Goal: Information Seeking & Learning: Find specific fact

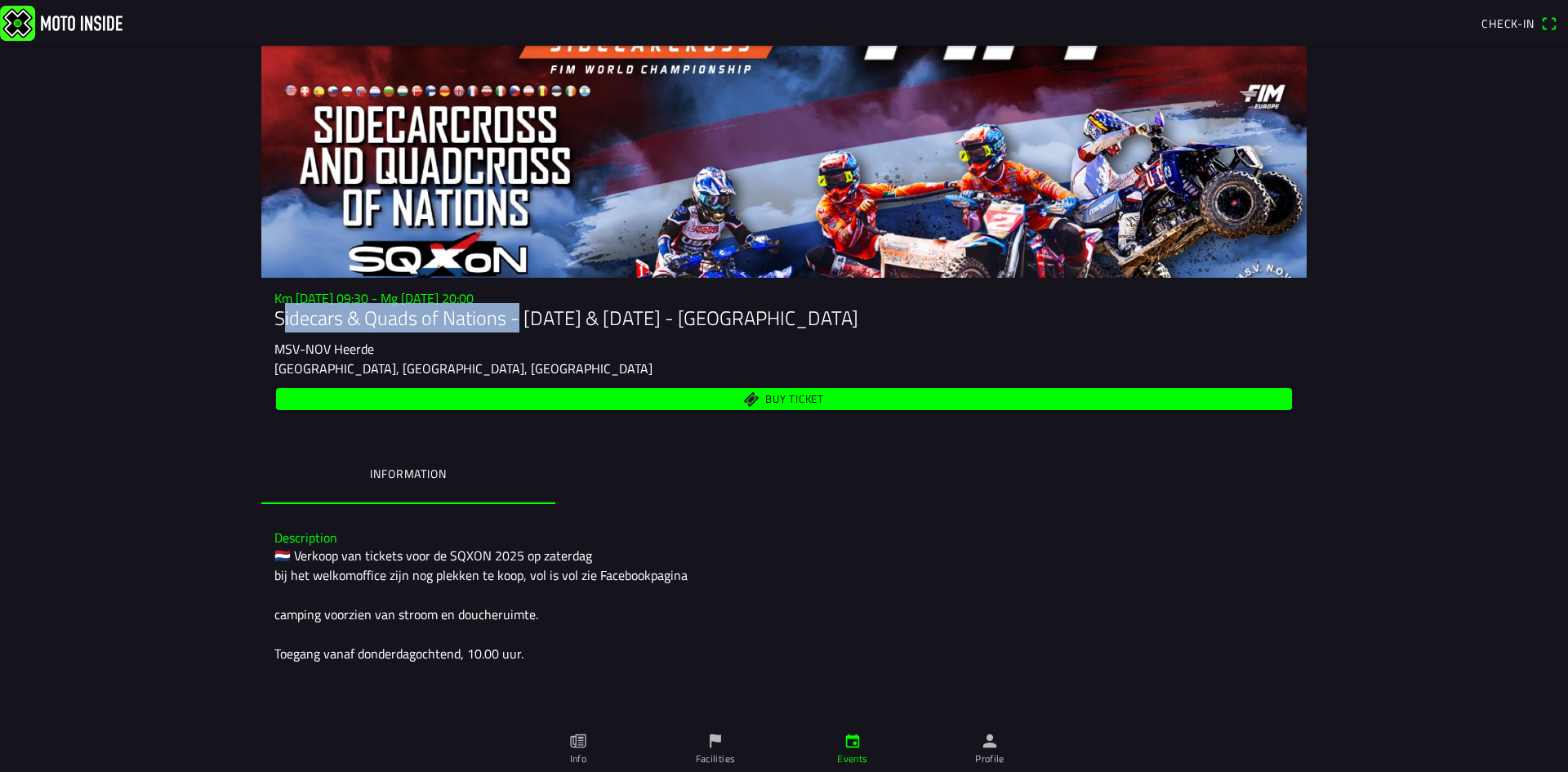
drag, startPoint x: 506, startPoint y: 322, endPoint x: 270, endPoint y: 321, distance: 236.0
click at [274, 321] on h1 "Sidecars & Quads of Nations - [DATE] & [DATE] - [GEOGRAPHIC_DATA]" at bounding box center [784, 317] width 1019 height 23
drag, startPoint x: 749, startPoint y: 317, endPoint x: 651, endPoint y: 319, distance: 98.0
click at [651, 319] on h1 "Sidecars & Quads of Nations - [DATE] & [DATE] - [GEOGRAPHIC_DATA]" at bounding box center [784, 317] width 1019 height 23
copy h1 "Heerde"
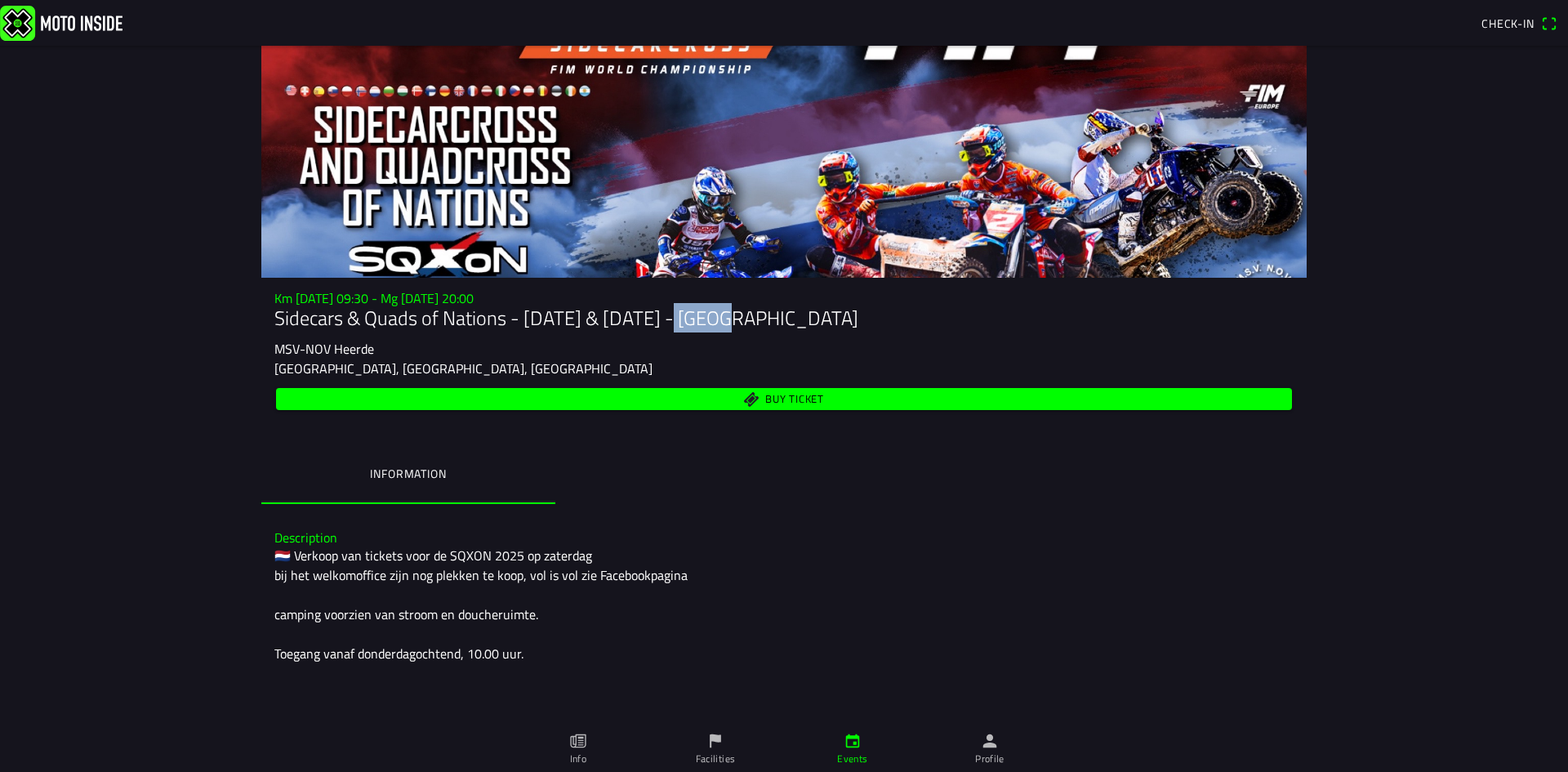
drag, startPoint x: 305, startPoint y: 343, endPoint x: 386, endPoint y: 343, distance: 81.0
click at [386, 343] on div "MSV-NOV Heerde" at bounding box center [784, 349] width 1019 height 20
drag, startPoint x: 501, startPoint y: 317, endPoint x: 272, endPoint y: 317, distance: 229.0
click at [274, 317] on h1 "Sidecars & Quads of Nations - [DATE] & [DATE] - [GEOGRAPHIC_DATA]" at bounding box center [784, 317] width 1019 height 23
drag, startPoint x: 650, startPoint y: 318, endPoint x: 745, endPoint y: 317, distance: 95.0
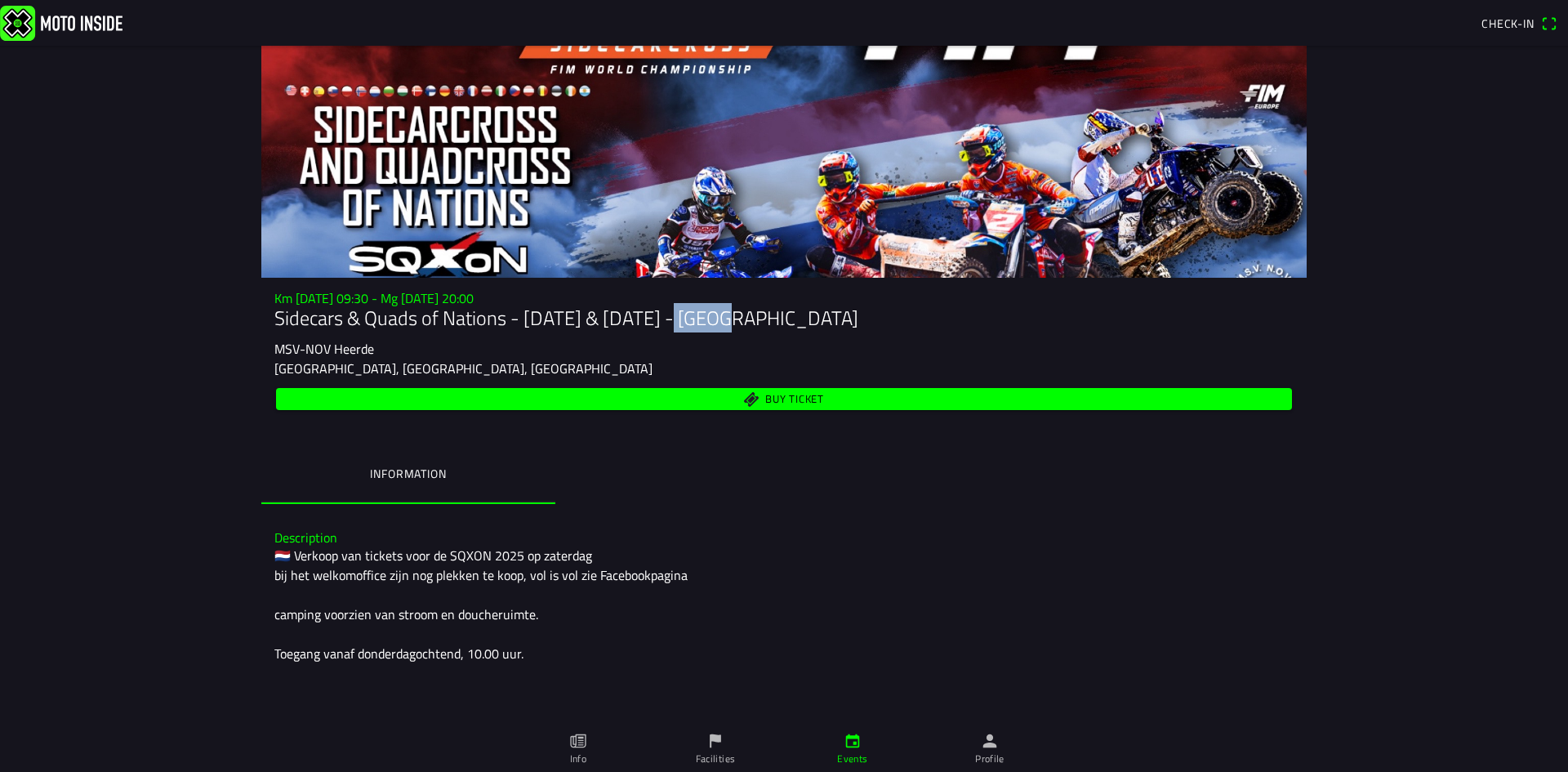
click at [745, 317] on h1 "Sidecars & Quads of Nations - [DATE] & [DATE] - [GEOGRAPHIC_DATA]" at bounding box center [784, 317] width 1019 height 23
copy h1 "Heerde"
drag, startPoint x: 270, startPoint y: 349, endPoint x: 382, endPoint y: 341, distance: 112.3
click at [382, 341] on div "Km [DATE] 09:30 - Mg [DATE] 20:00 Sidecars & Quads of Nations - [DATE] & [DATE]…" at bounding box center [784, 352] width 1046 height 124
copy ion-text "MSV-NOV Heerde"
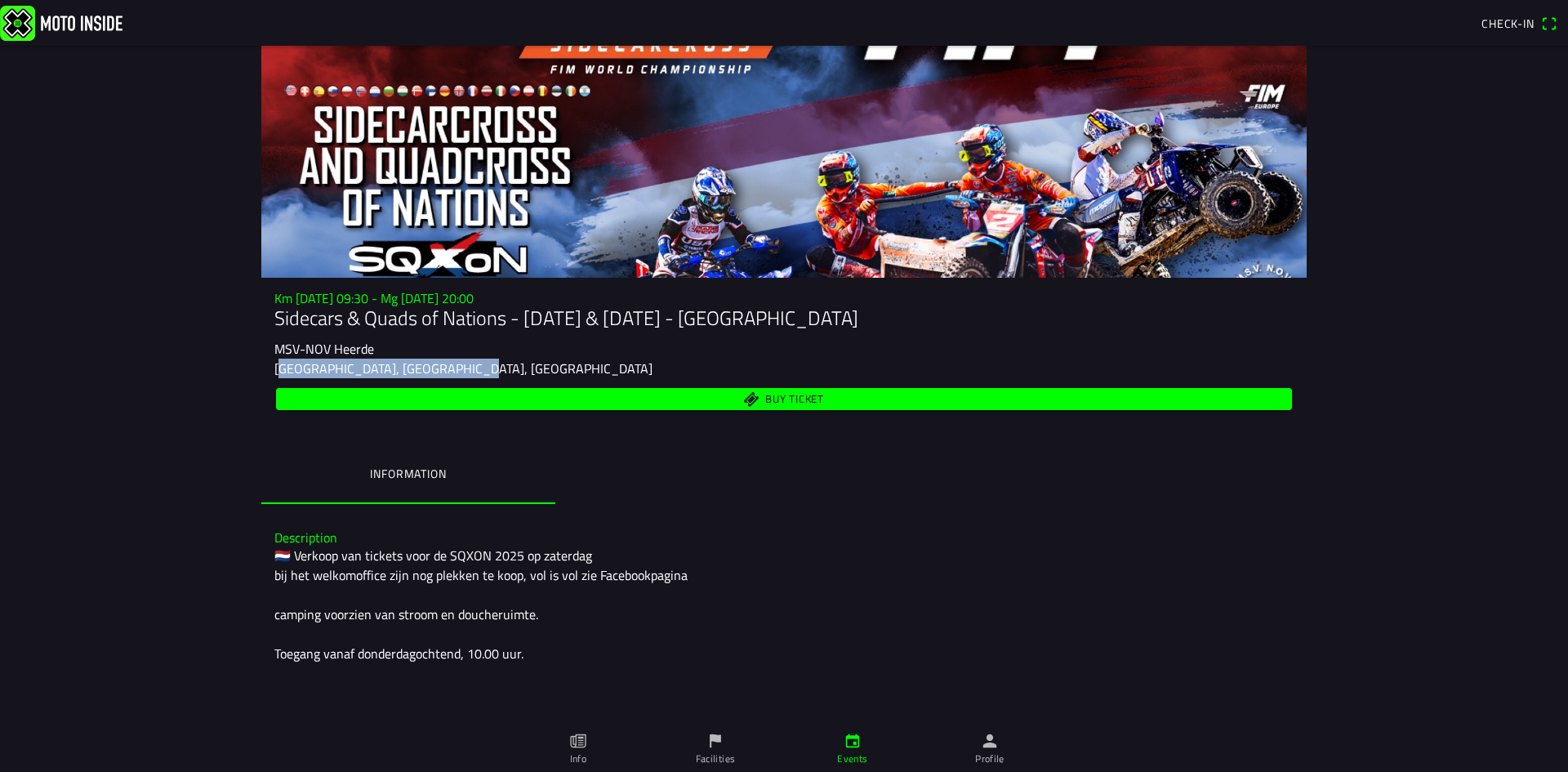
drag, startPoint x: 462, startPoint y: 363, endPoint x: 254, endPoint y: 366, distance: 208.0
click at [254, 366] on main "Km [DATE] 09:30 - Mg [DATE] 20:00 Sidecars & Quads of Nations - [DATE] & [DATE]…" at bounding box center [784, 409] width 1568 height 726
copy ion-text "[GEOGRAPHIC_DATA], [GEOGRAPHIC_DATA], [GEOGRAPHIC_DATA]"
